Goal: Book appointment/travel/reservation

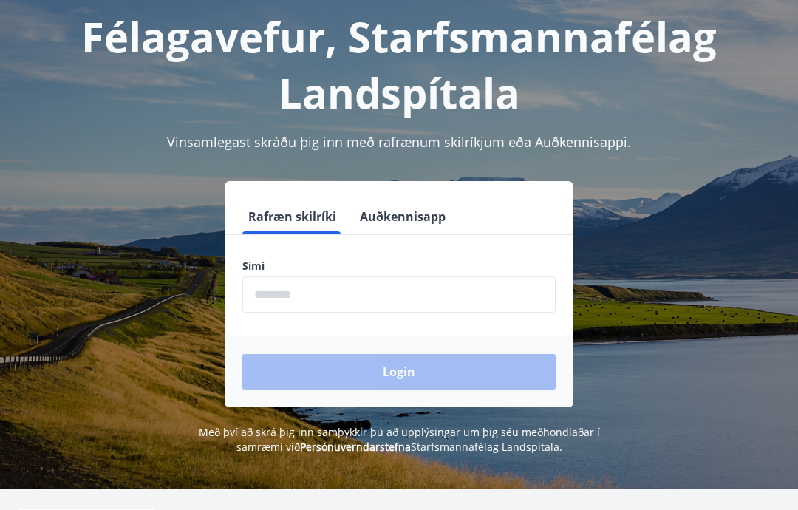
scroll to position [83, 0]
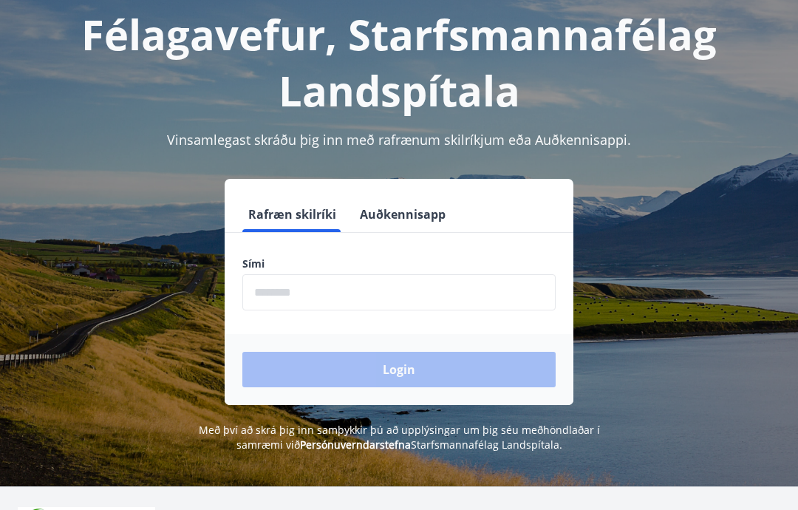
click at [418, 216] on button "Auðkennisapp" at bounding box center [402, 213] width 97 height 35
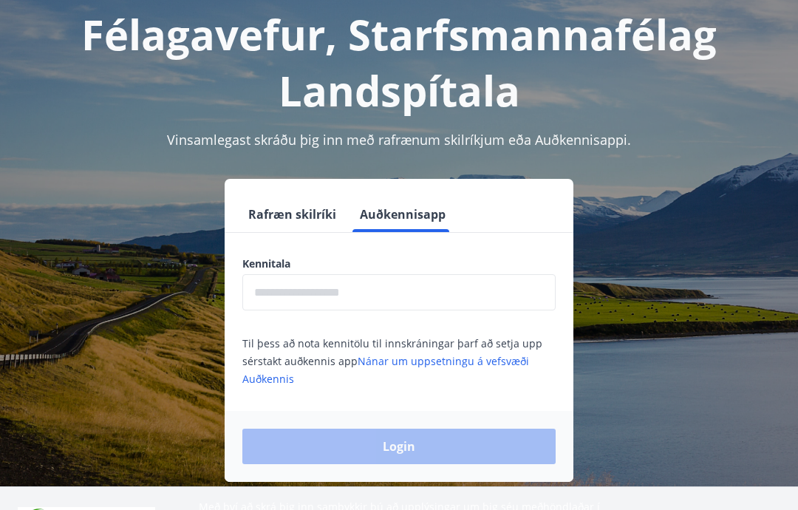
click at [346, 294] on input "text" at bounding box center [398, 292] width 313 height 36
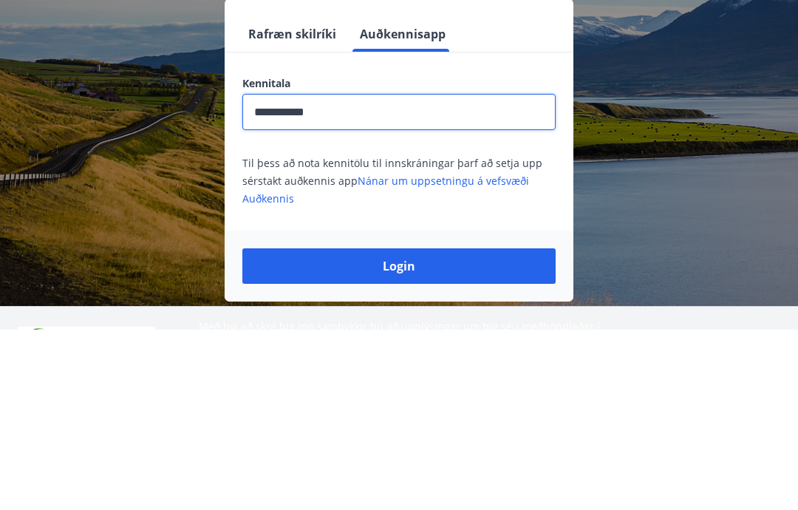
scroll to position [183, 0]
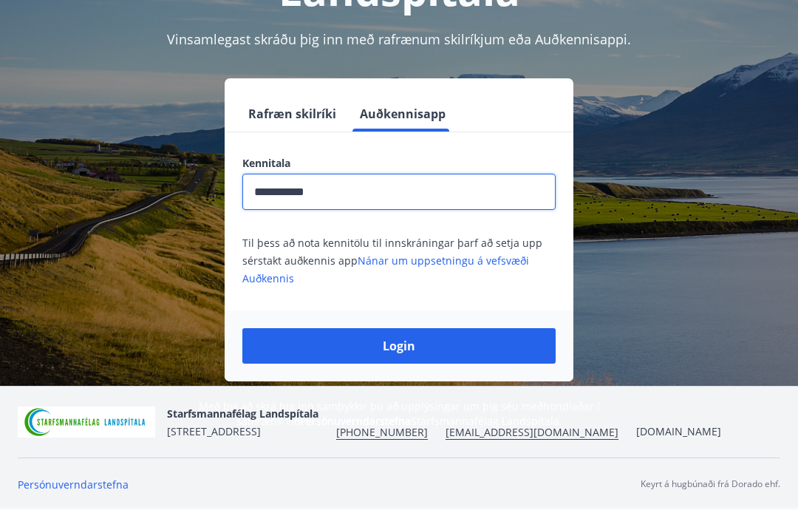
type input "**********"
click at [421, 347] on button "Login" at bounding box center [398, 345] width 313 height 35
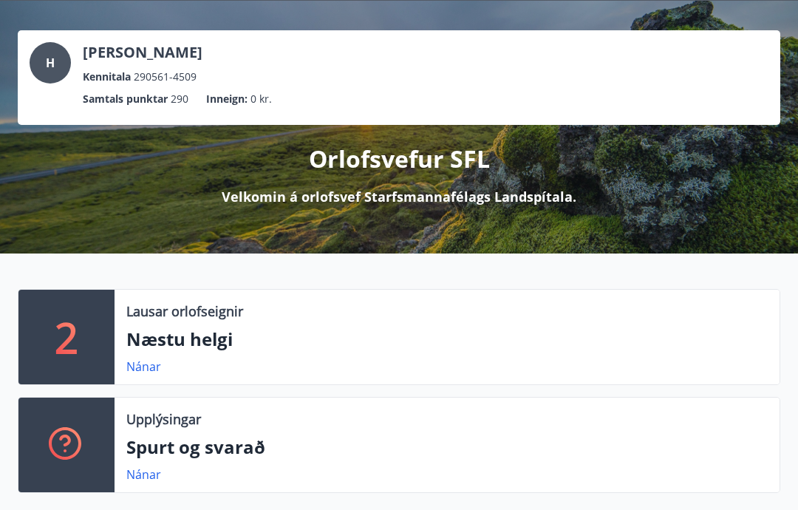
scroll to position [112, 0]
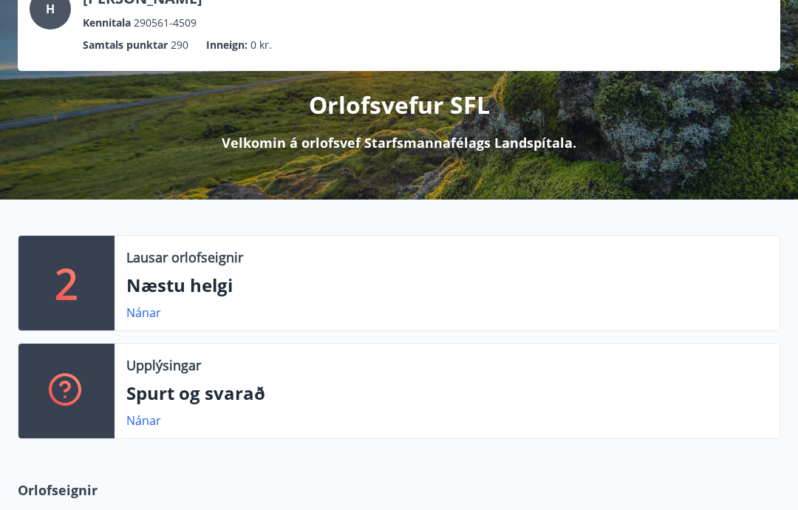
click at [226, 290] on p "Næstu helgi" at bounding box center [446, 285] width 641 height 25
click at [158, 307] on link "Nánar" at bounding box center [143, 312] width 35 height 16
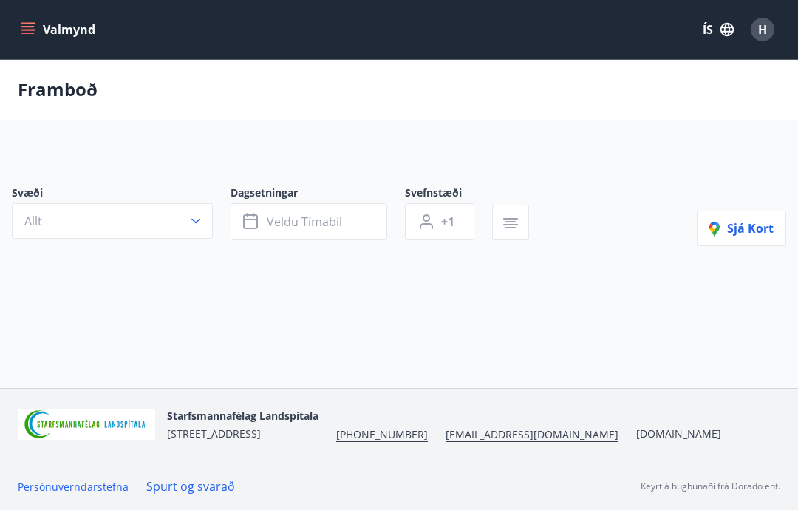
type input "*"
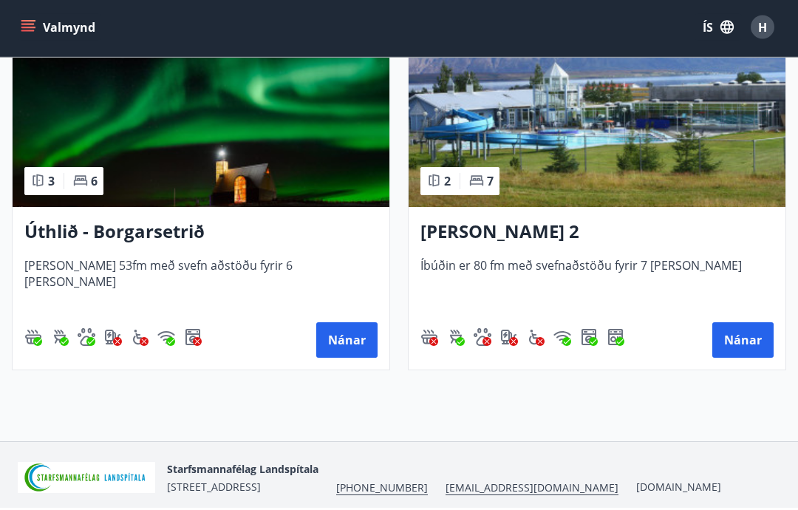
scroll to position [372, 0]
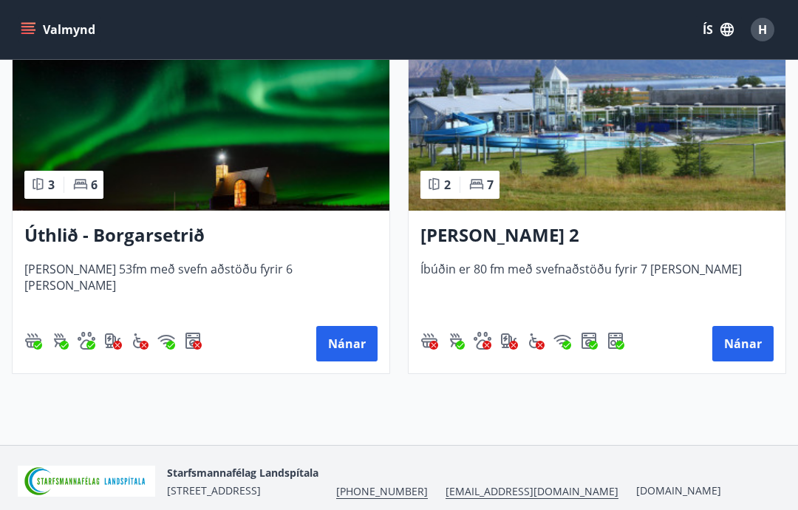
click at [747, 346] on button "Nánar" at bounding box center [742, 343] width 61 height 35
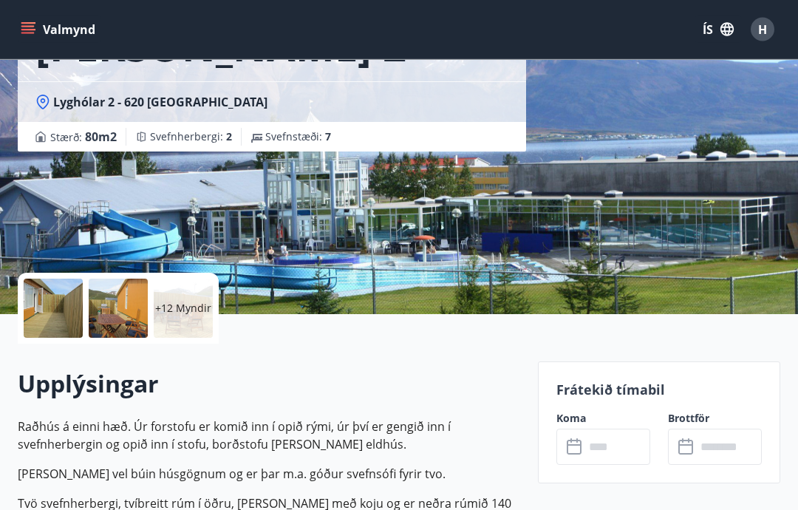
scroll to position [171, 0]
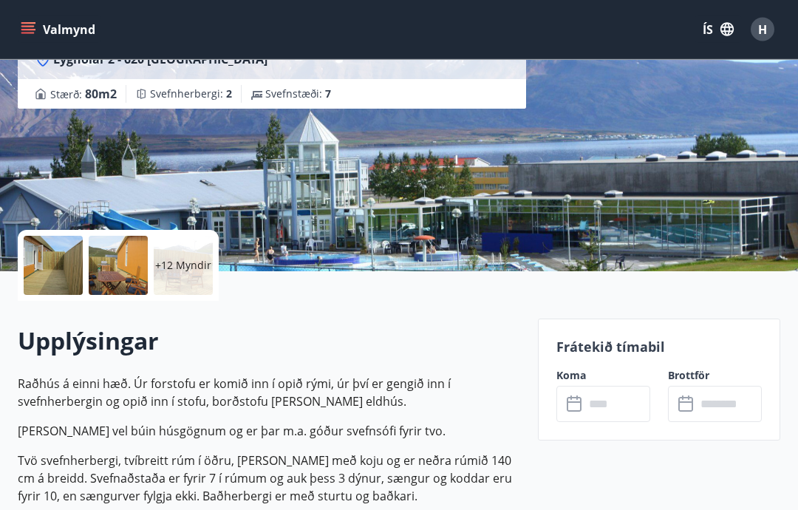
click at [625, 410] on input "text" at bounding box center [617, 404] width 66 height 36
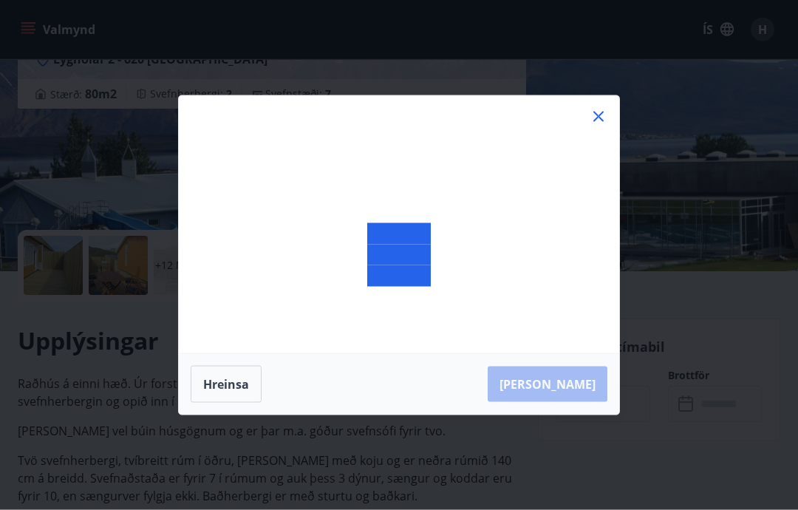
scroll to position [172, 0]
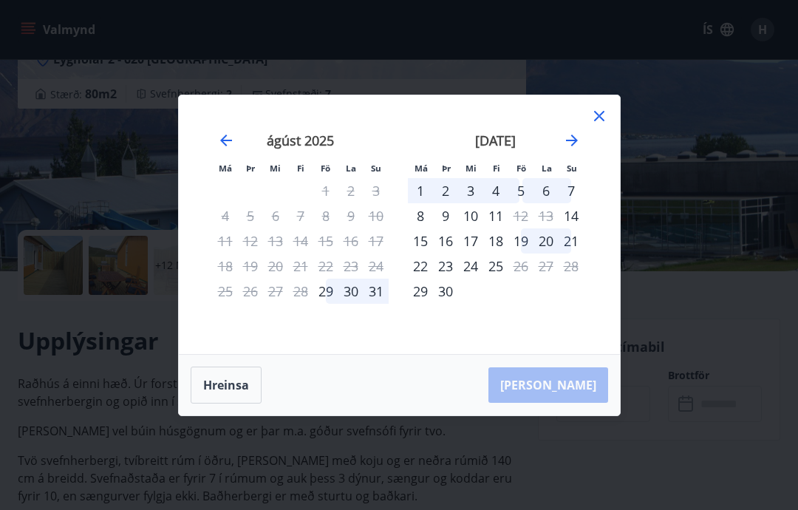
click at [612, 137] on div "Má Þr Mi Fi Fö La Su Má Þr Mi Fi Fö La Su [DATE] 1 2 3 4 5 6 7 8 9 10 11 12 13 …" at bounding box center [399, 224] width 441 height 258
click at [607, 125] on icon at bounding box center [599, 116] width 18 height 18
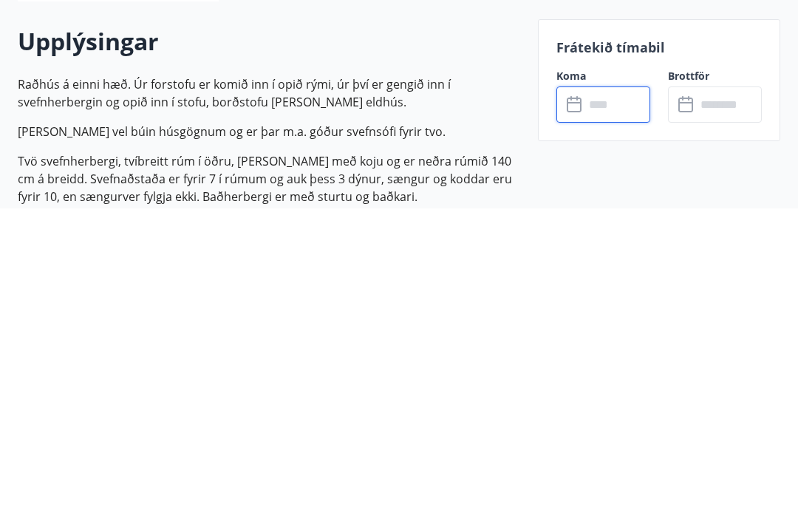
scroll to position [472, 0]
